Goal: Task Accomplishment & Management: Manage account settings

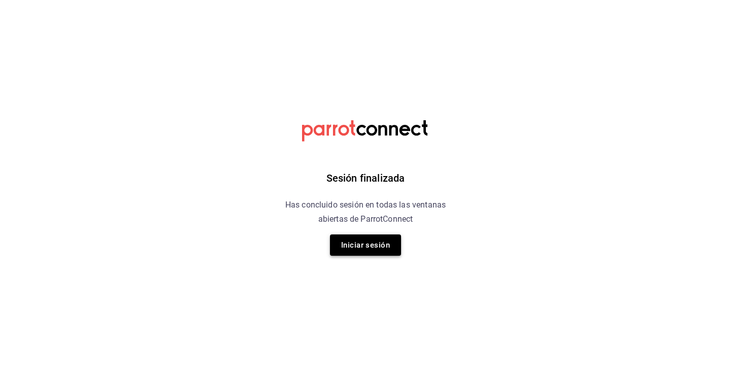
click at [373, 239] on button "Iniciar sesión" at bounding box center [365, 245] width 71 height 21
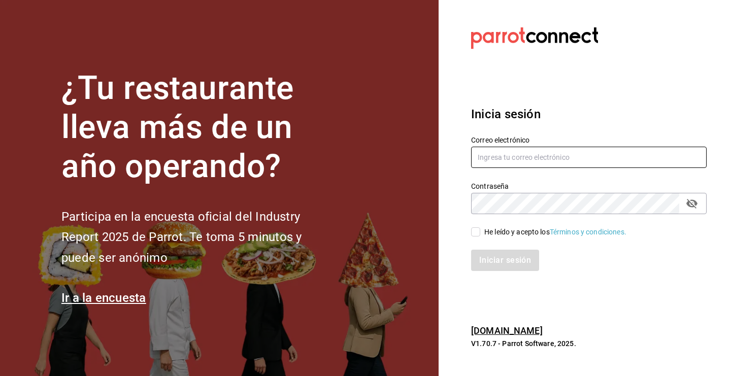
click at [519, 154] on input "text" at bounding box center [589, 157] width 236 height 21
type input "nini@clopostres.com"
click at [473, 234] on input "He leído y acepto los Términos y condiciones." at bounding box center [475, 232] width 9 height 9
checkbox input "true"
click at [505, 260] on button "Iniciar sesión" at bounding box center [505, 260] width 69 height 21
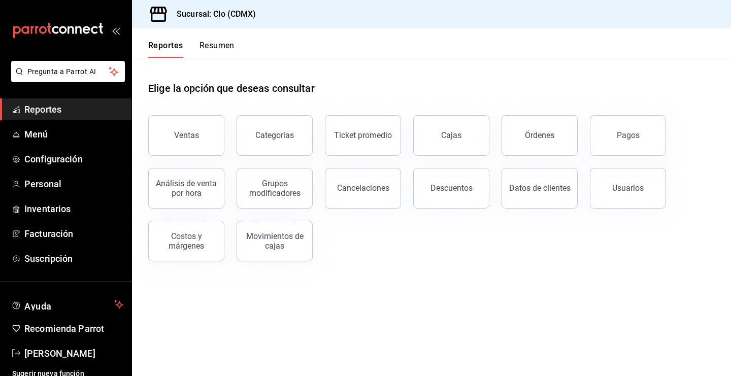
click at [247, 47] on header "Reportes Resumen" at bounding box center [431, 42] width 599 height 29
click at [226, 47] on button "Resumen" at bounding box center [217, 49] width 35 height 17
click at [226, 47] on html "Pregunta a Parrot AI Reportes Menú Configuración Personal Inventarios Facturaci…" at bounding box center [365, 188] width 731 height 376
